Goal: Information Seeking & Learning: Find specific fact

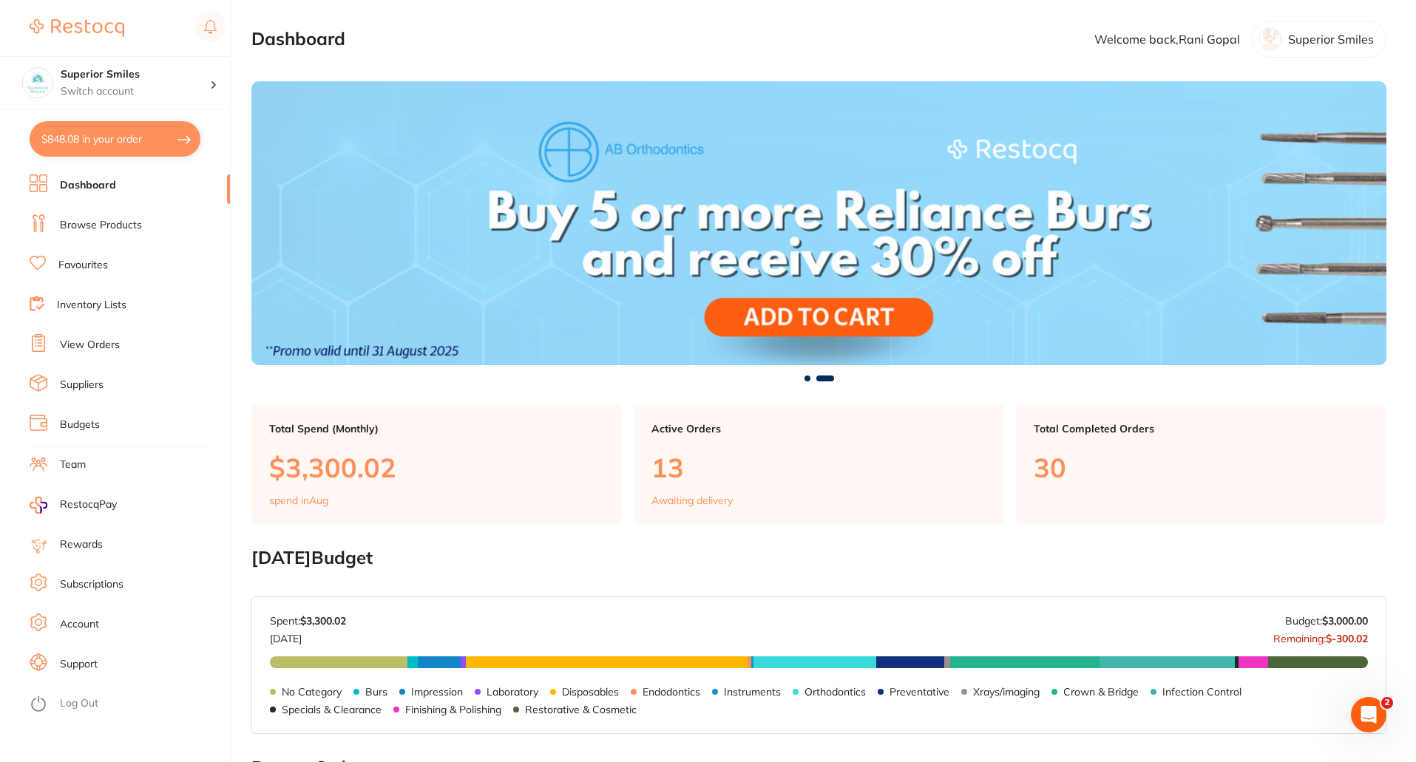
click at [113, 229] on link "Browse Products" at bounding box center [101, 225] width 82 height 15
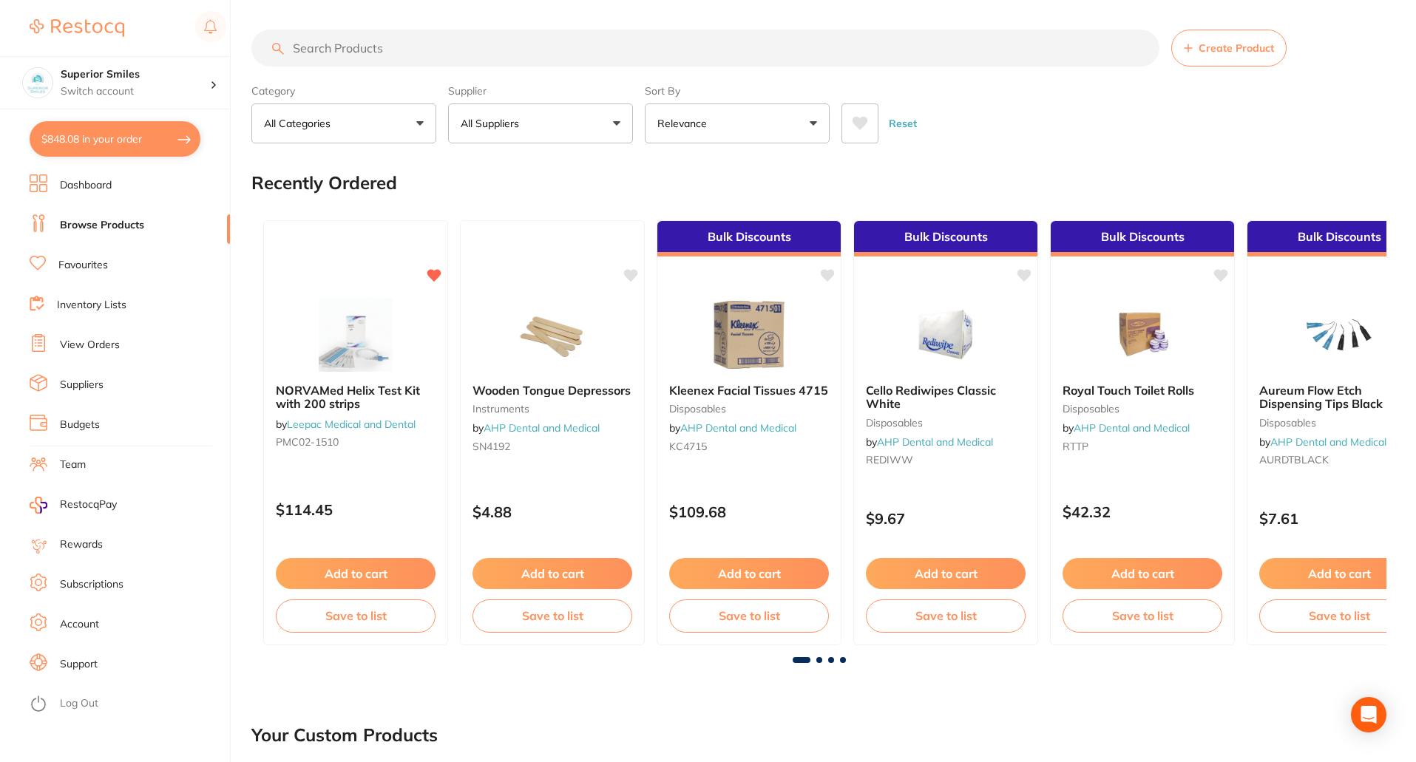
click at [341, 48] on input "search" at bounding box center [705, 48] width 908 height 37
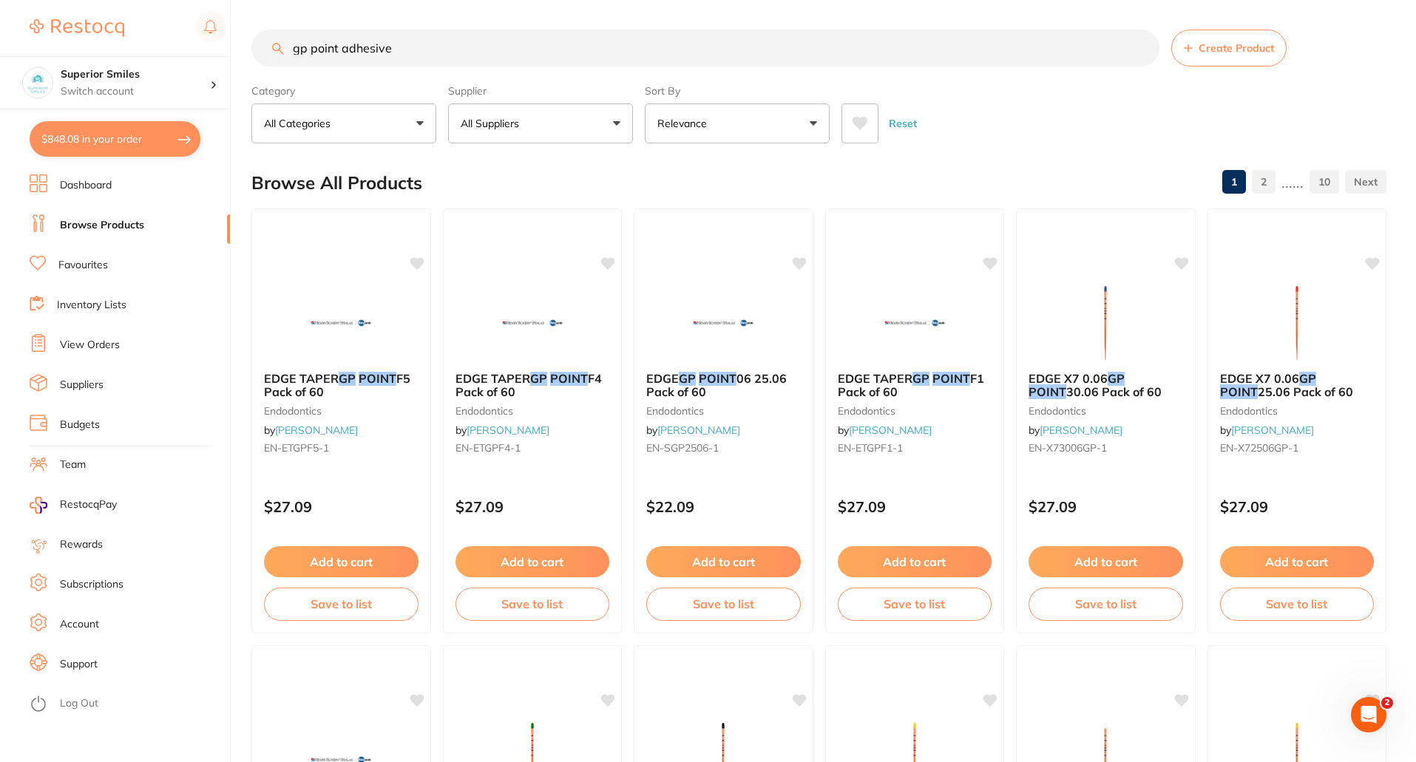
click at [416, 49] on input "gp point adhesive" at bounding box center [705, 48] width 908 height 37
type input "g"
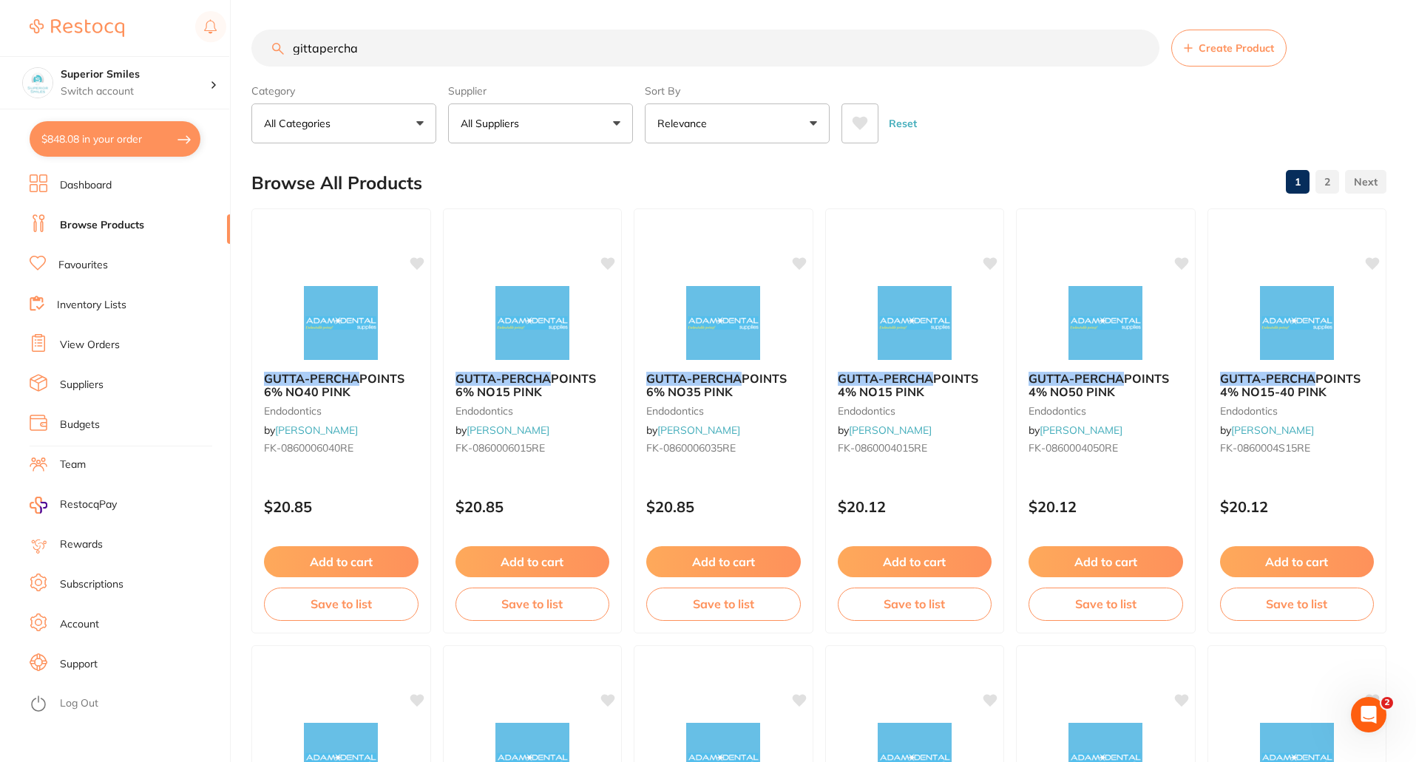
click at [302, 50] on input "gittapercha" at bounding box center [705, 48] width 908 height 37
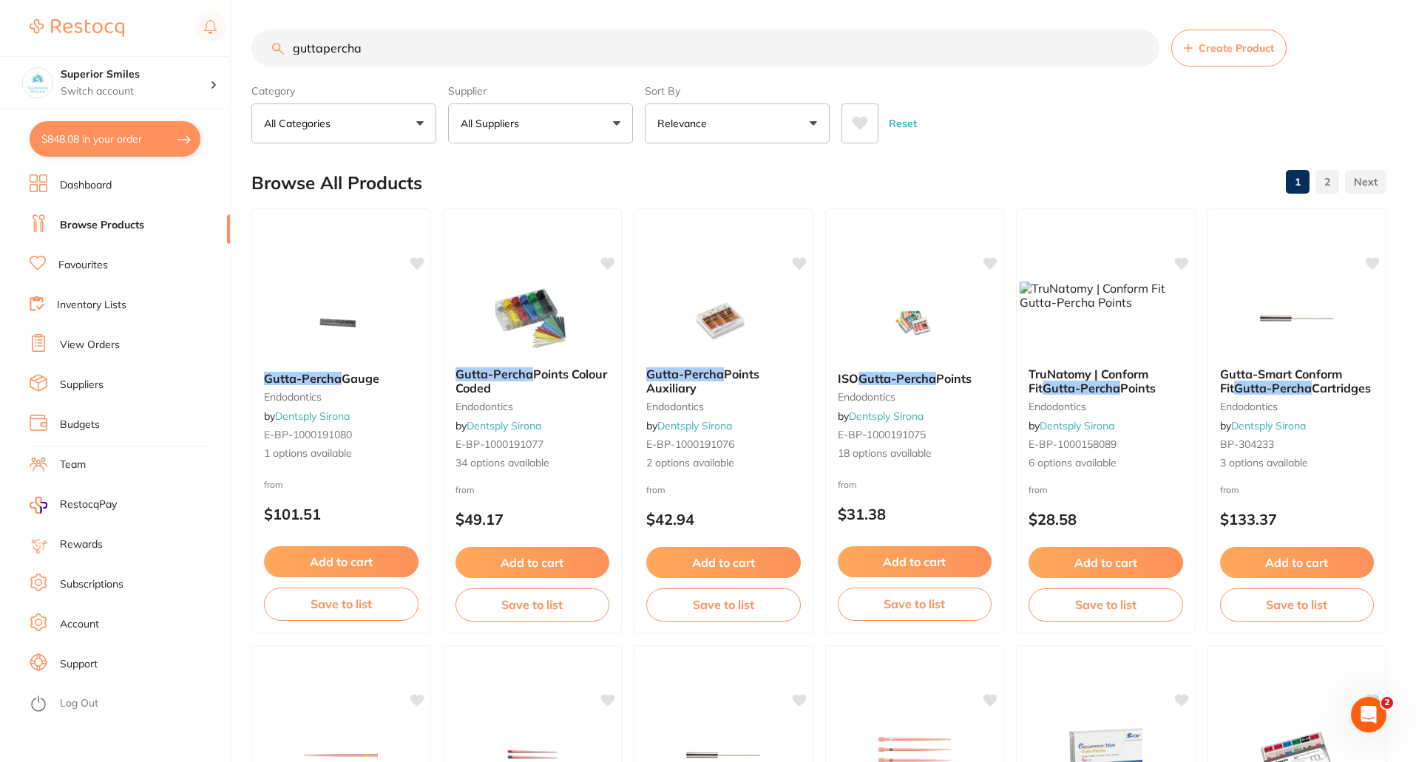
click at [387, 54] on input "guttapercha" at bounding box center [705, 48] width 908 height 37
click at [387, 54] on input "guttapercha a" at bounding box center [705, 48] width 908 height 37
type input "guttapercha adhesive"
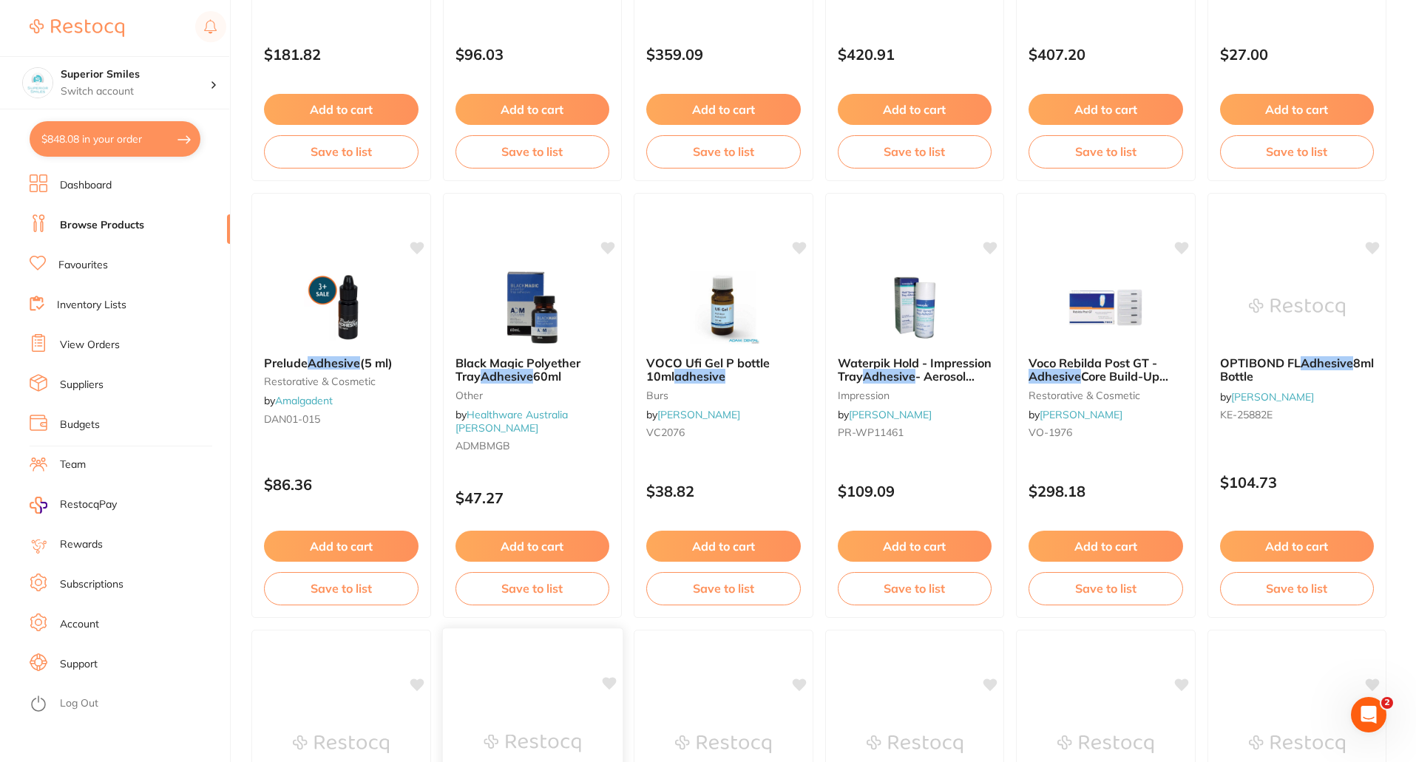
scroll to position [2779, 0]
